Goal: Obtain resource: Obtain resource

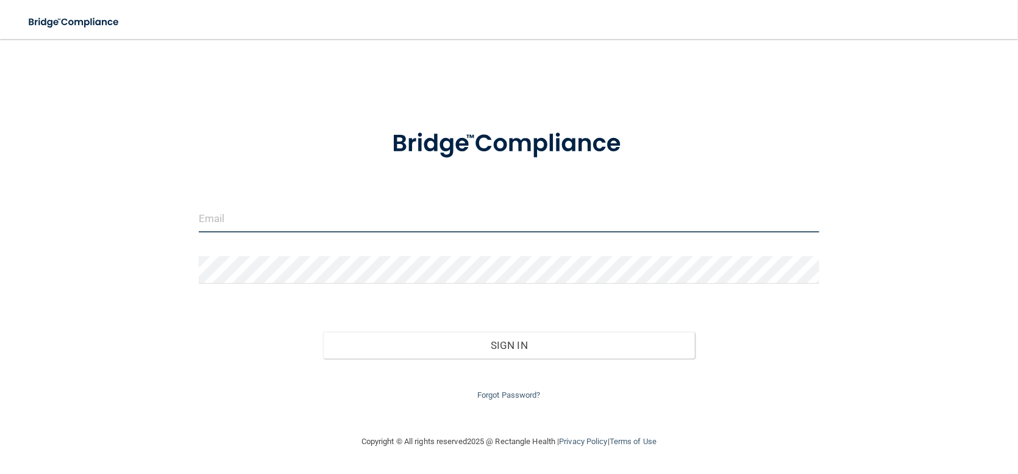
click at [405, 209] on input "email" at bounding box center [509, 218] width 621 height 27
click at [354, 226] on input "dentist@rochesterdentalAesthetics.com" at bounding box center [509, 218] width 621 height 27
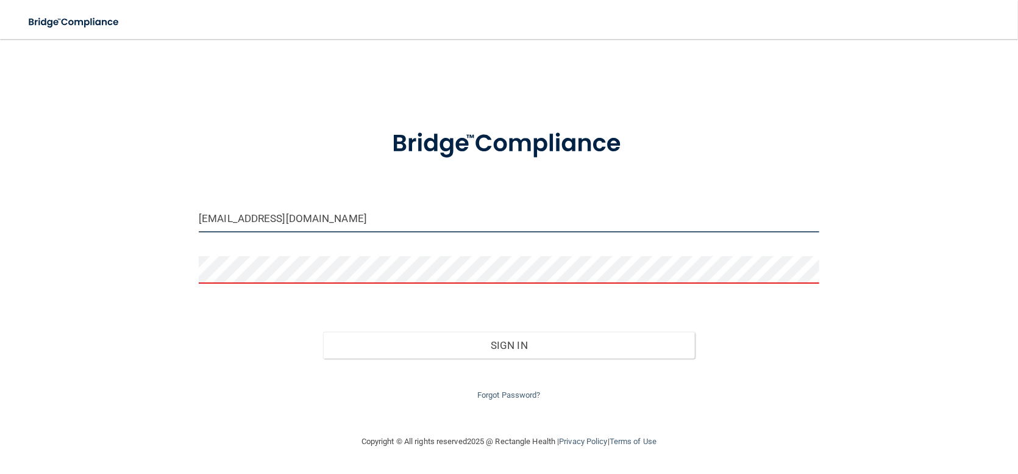
click at [410, 221] on input "dentist@rochesterdentalAesthetics.com" at bounding box center [509, 218] width 621 height 27
drag, startPoint x: 308, startPoint y: 219, endPoint x: -164, endPoint y: 235, distance: 472.1
click at [0, 235] on html "Toggle navigation Manage My Enterprise Manage My Location dentist@rochesterdent…" at bounding box center [509, 237] width 1018 height 474
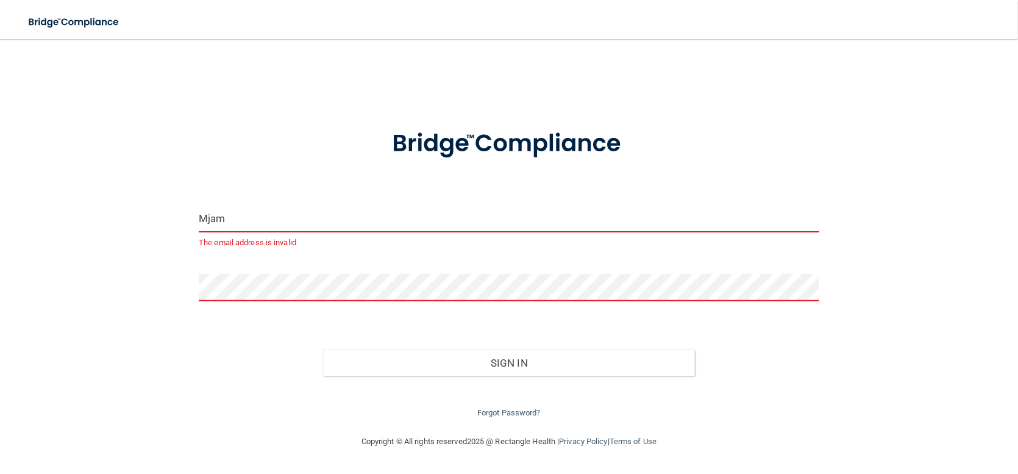
type input "[EMAIL_ADDRESS][DOMAIN_NAME]"
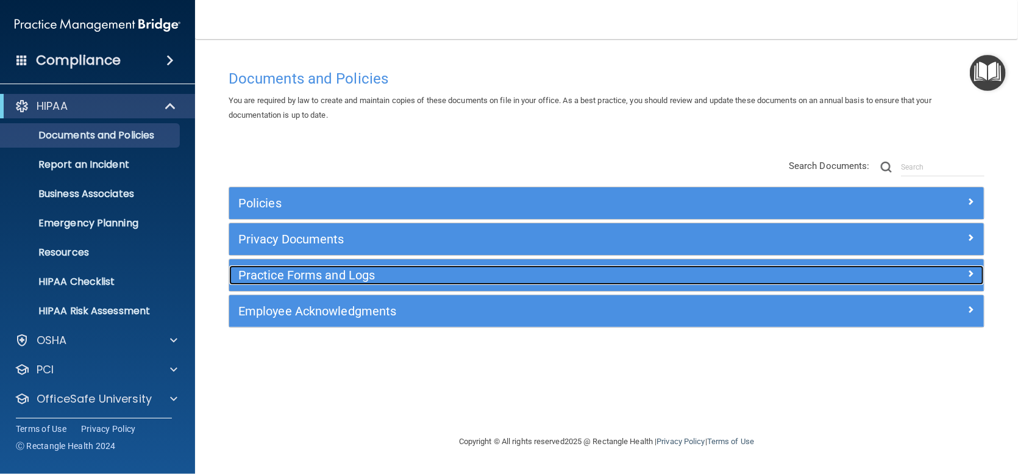
click at [269, 275] on h5 "Practice Forms and Logs" at bounding box center [512, 274] width 548 height 13
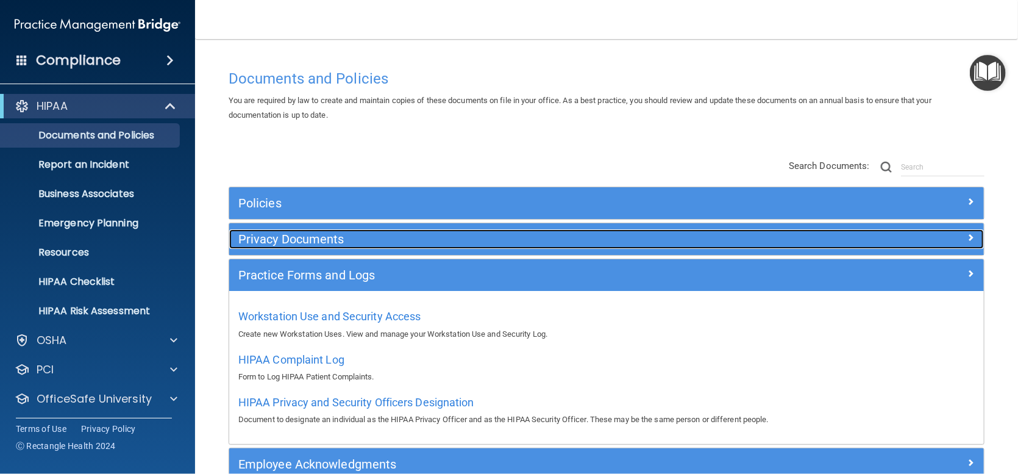
click at [271, 243] on h5 "Privacy Documents" at bounding box center [512, 238] width 548 height 13
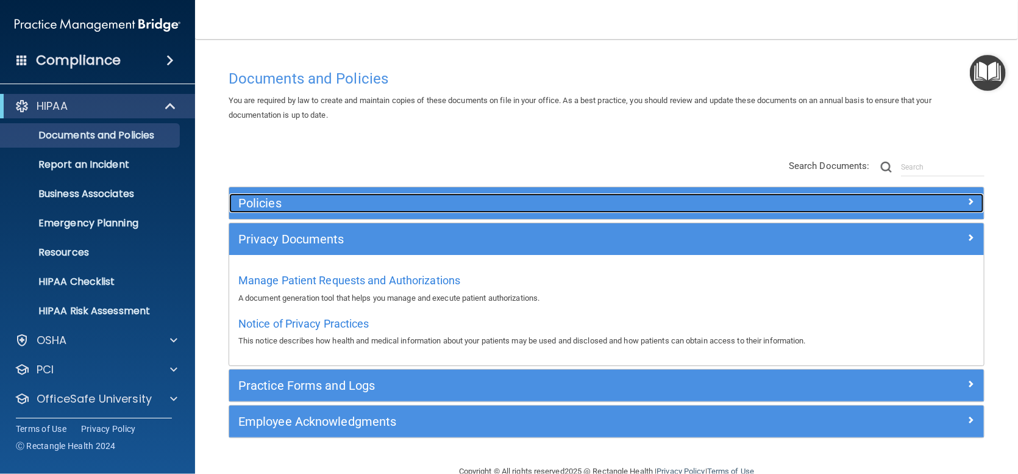
click at [256, 202] on h5 "Policies" at bounding box center [512, 202] width 548 height 13
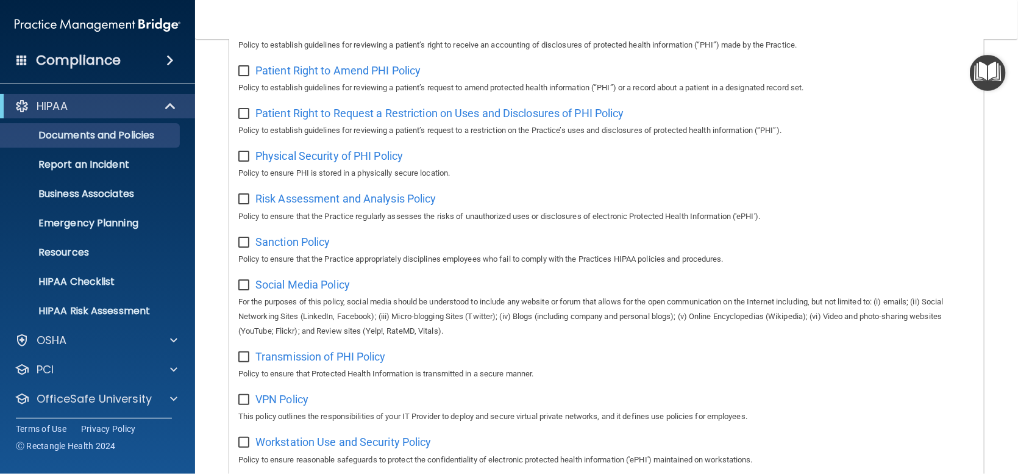
scroll to position [853, 0]
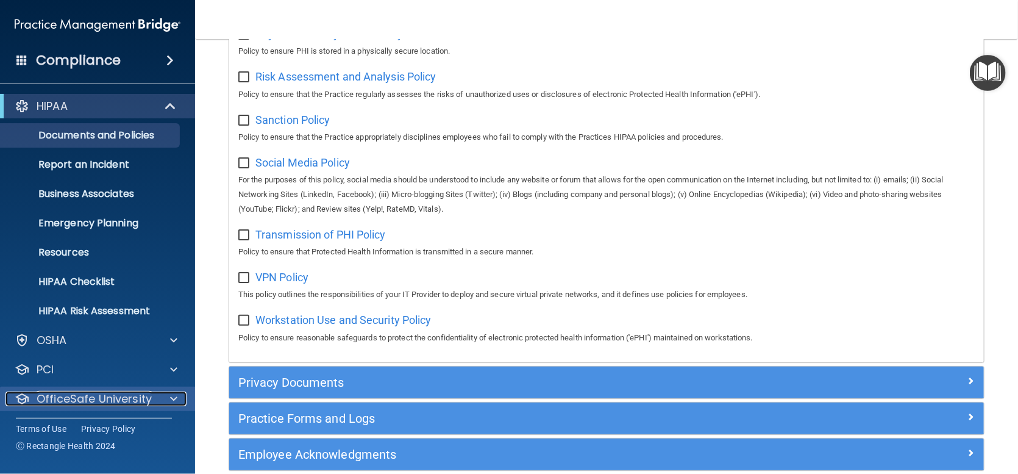
click at [173, 405] on span at bounding box center [173, 398] width 7 height 15
click at [172, 394] on span at bounding box center [173, 398] width 7 height 15
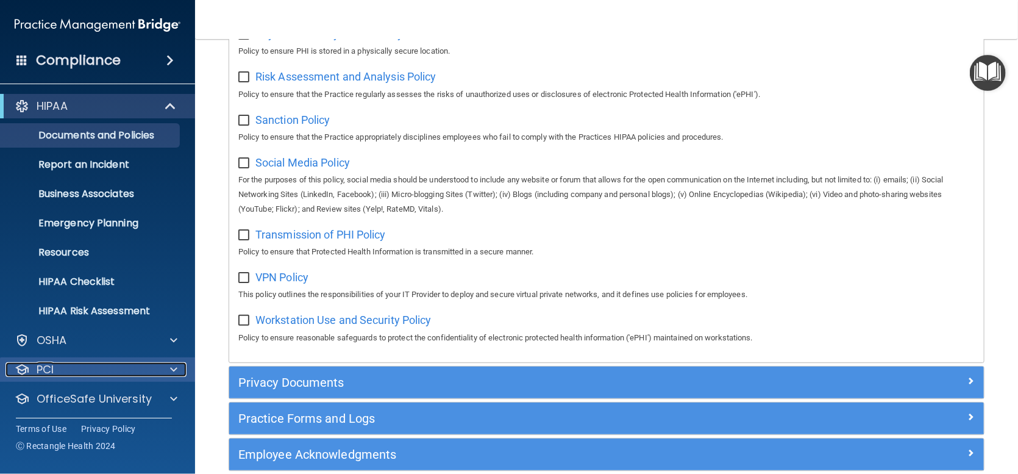
click at [88, 371] on div "PCI" at bounding box center [80, 369] width 151 height 15
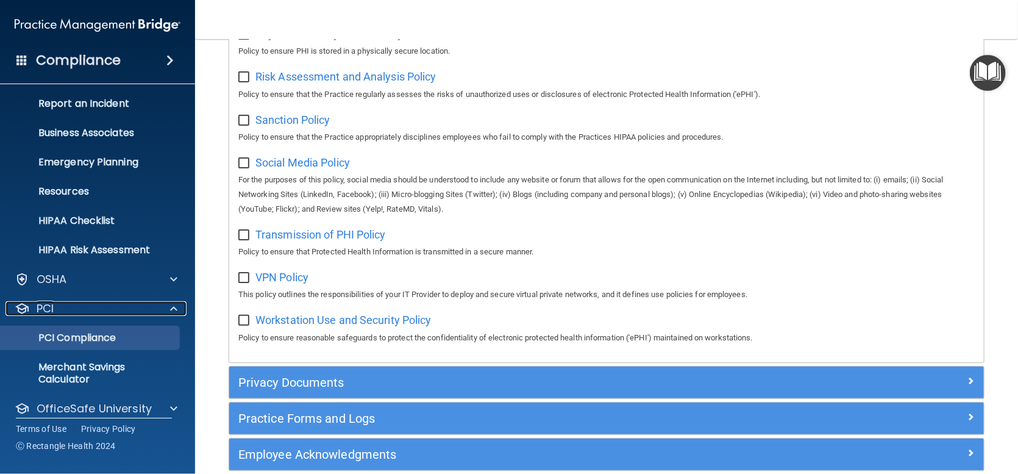
scroll to position [102, 0]
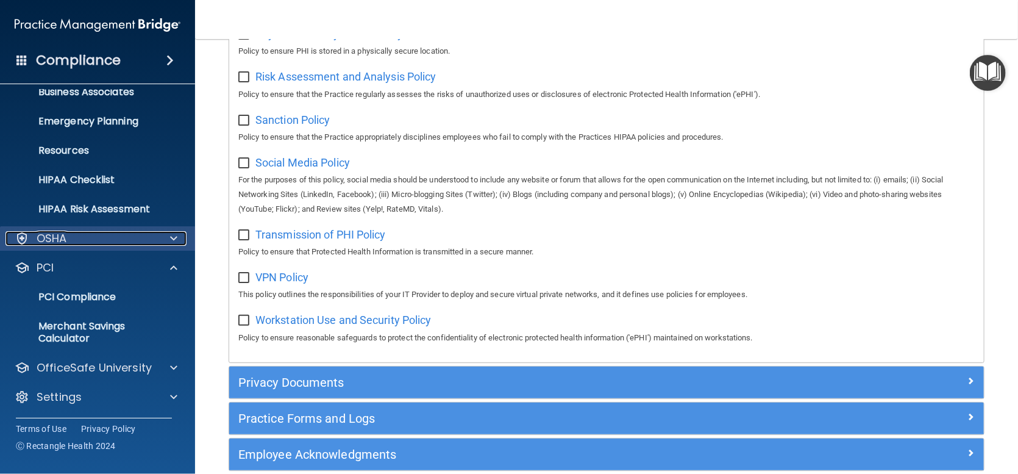
click at [104, 240] on div "OSHA" at bounding box center [80, 238] width 151 height 15
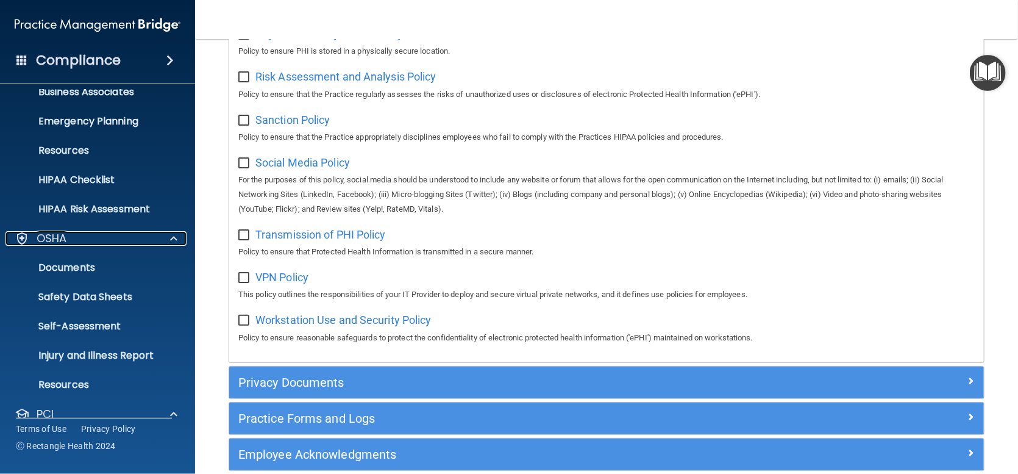
scroll to position [0, 0]
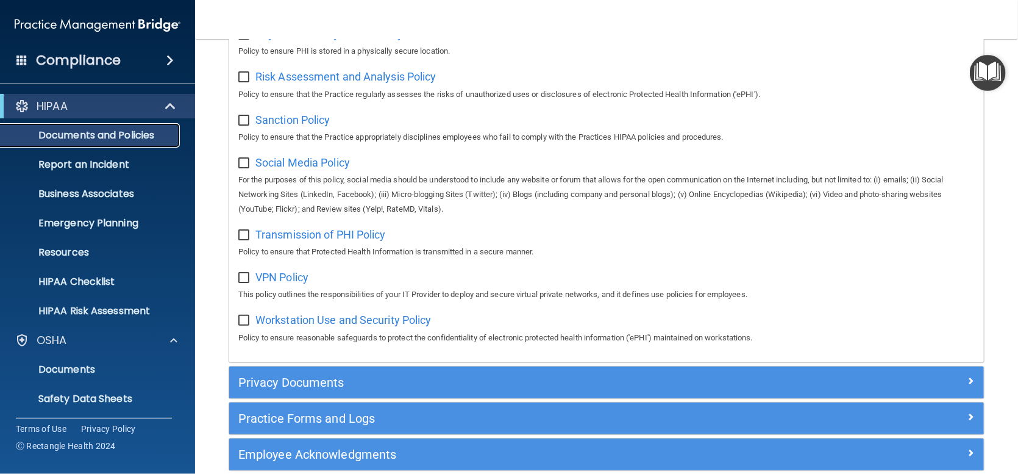
click at [74, 138] on p "Documents and Policies" at bounding box center [91, 135] width 166 height 12
click at [169, 57] on span at bounding box center [169, 60] width 7 height 15
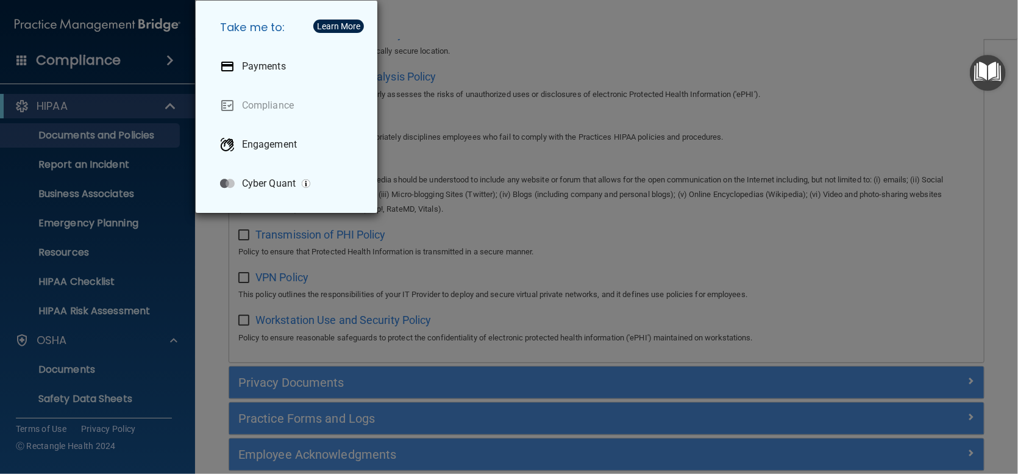
click at [97, 133] on div "Take me to: Payments Compliance Engagement Cyber Quant" at bounding box center [509, 237] width 1018 height 474
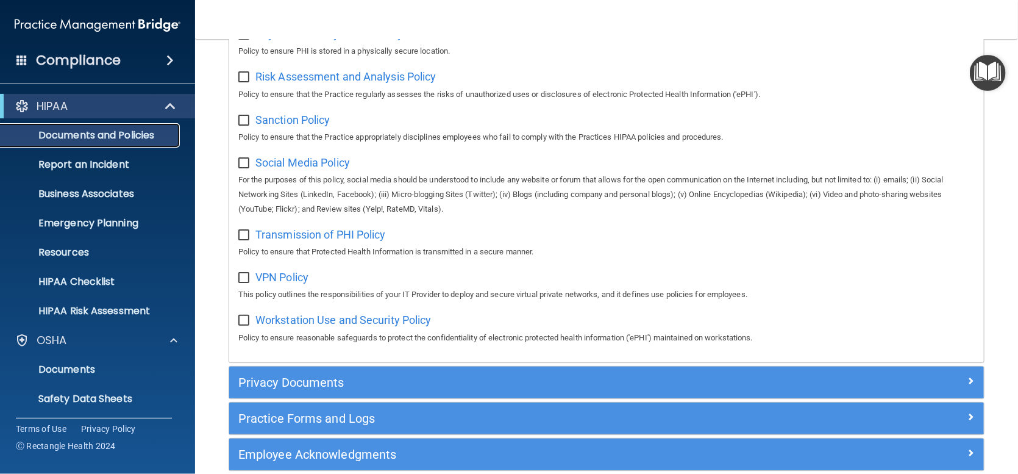
click at [98, 133] on p "Documents and Policies" at bounding box center [91, 135] width 166 height 12
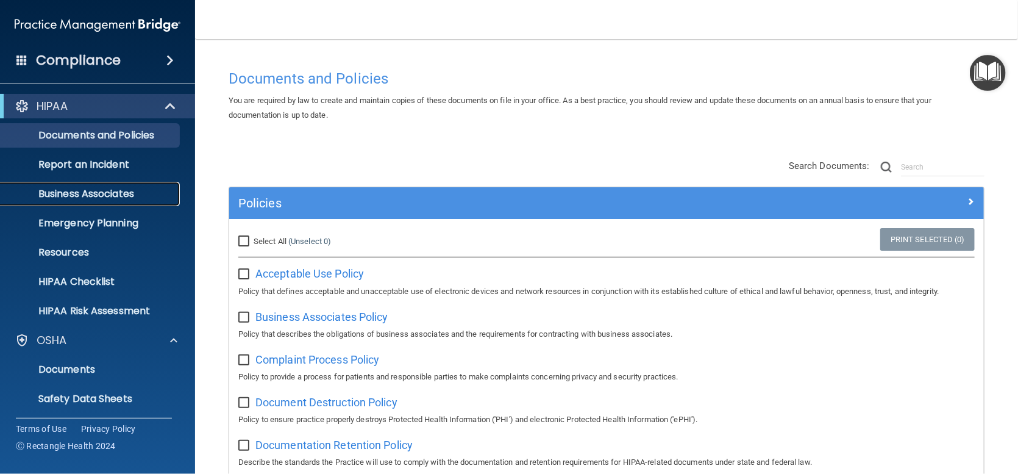
click at [89, 191] on p "Business Associates" at bounding box center [91, 194] width 166 height 12
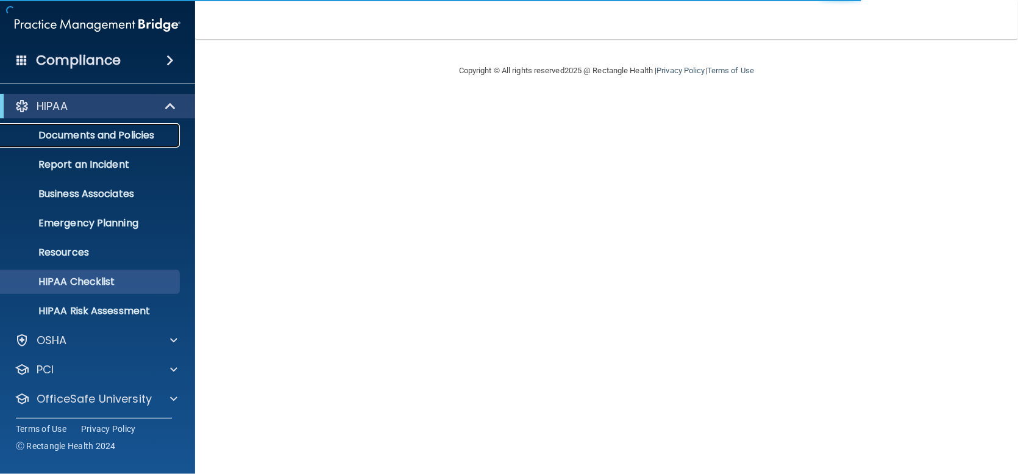
click at [115, 141] on p "Documents and Policies" at bounding box center [91, 135] width 166 height 12
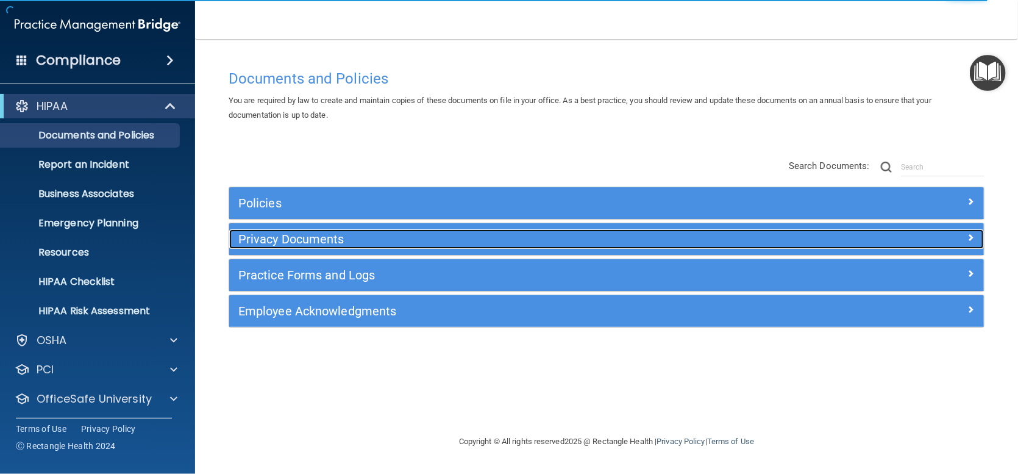
click at [277, 240] on h5 "Privacy Documents" at bounding box center [512, 238] width 548 height 13
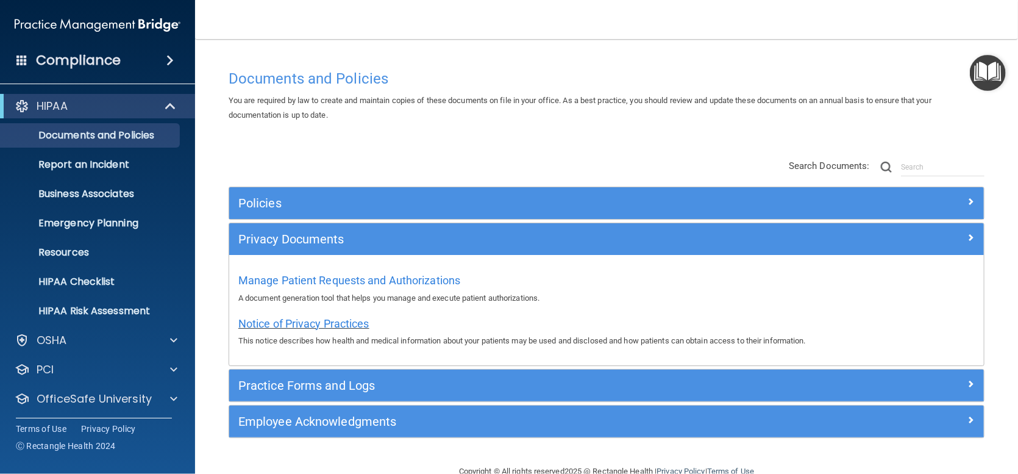
click at [344, 326] on span "Notice of Privacy Practices" at bounding box center [303, 323] width 131 height 13
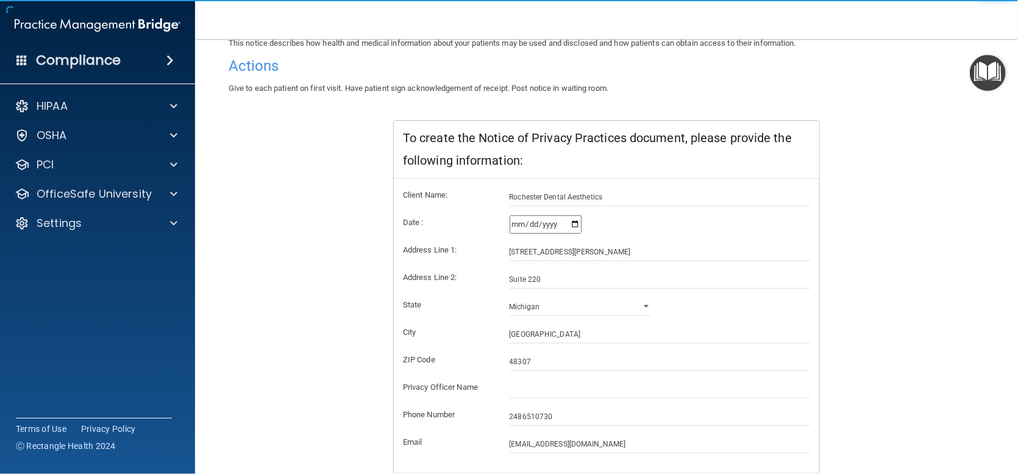
scroll to position [202, 0]
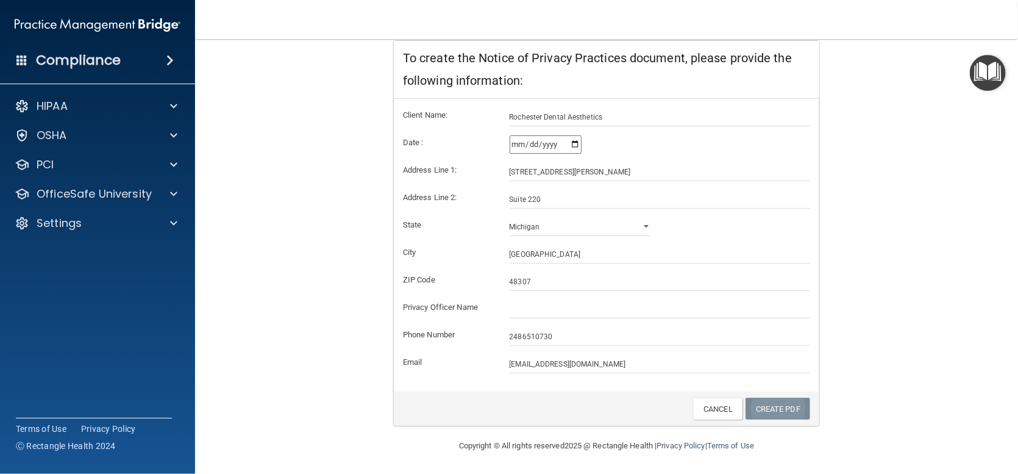
click at [763, 414] on link "Create PDF" at bounding box center [778, 408] width 65 height 23
click at [748, 408] on link "Create PDF" at bounding box center [778, 408] width 65 height 23
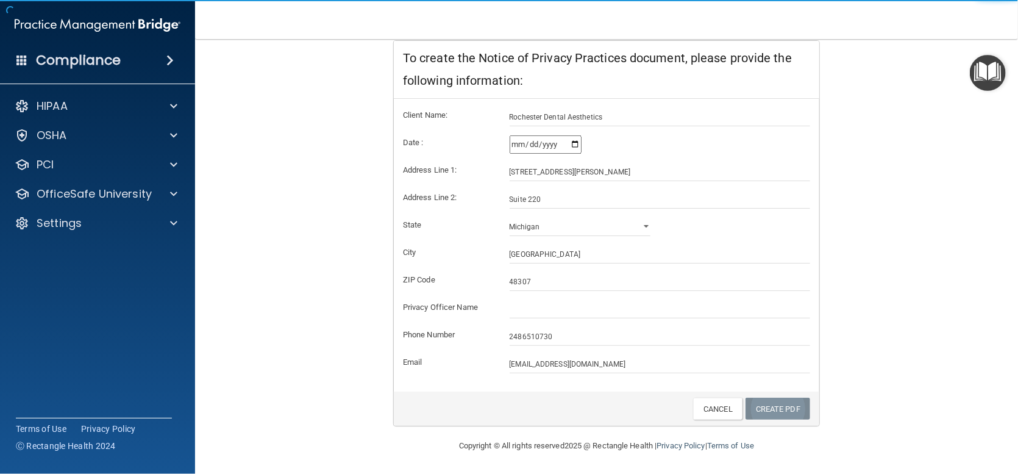
click at [783, 410] on link "Create PDF" at bounding box center [778, 408] width 65 height 23
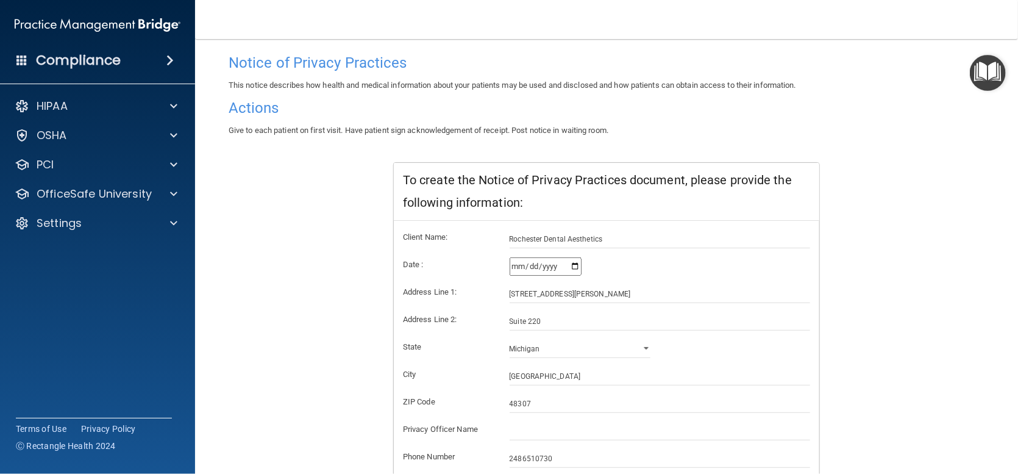
scroll to position [0, 0]
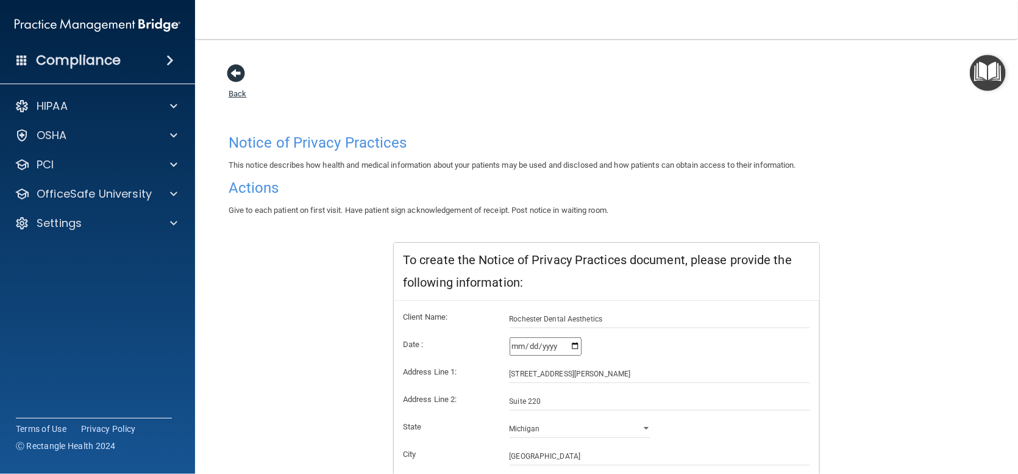
click at [229, 76] on span at bounding box center [236, 73] width 18 height 18
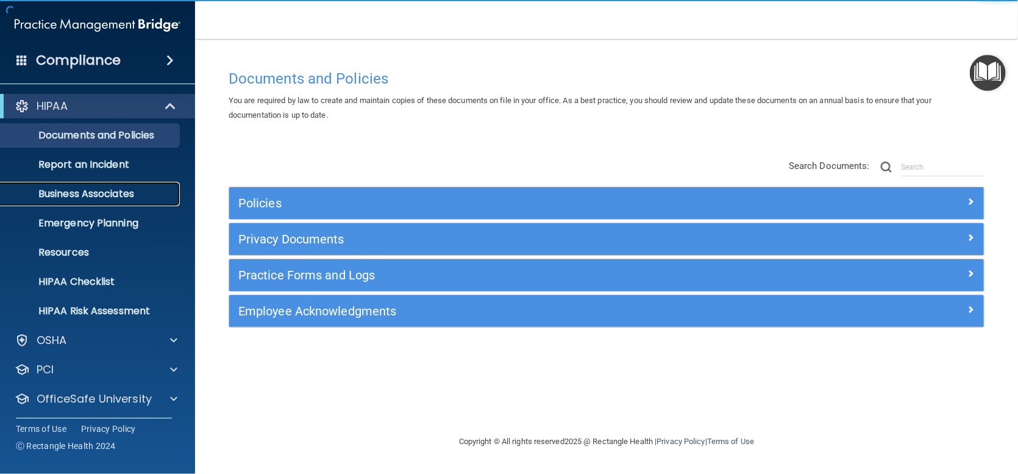
click at [102, 190] on p "Business Associates" at bounding box center [91, 194] width 166 height 12
